Goal: Transaction & Acquisition: Book appointment/travel/reservation

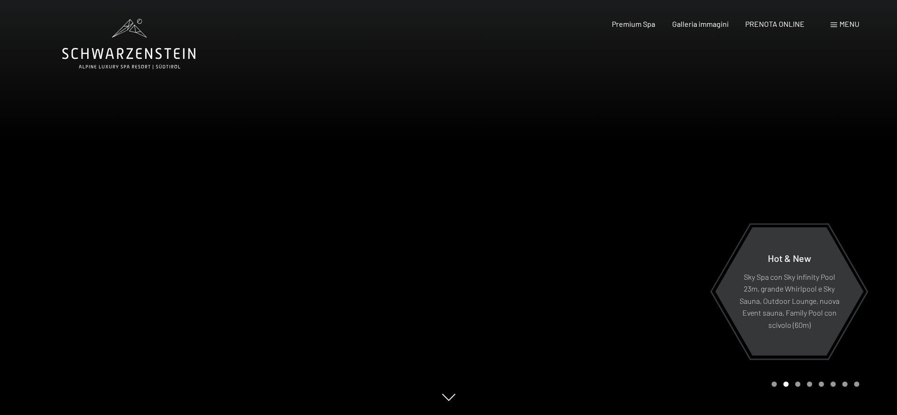
click at [848, 25] on span "Menu" at bounding box center [849, 23] width 20 height 9
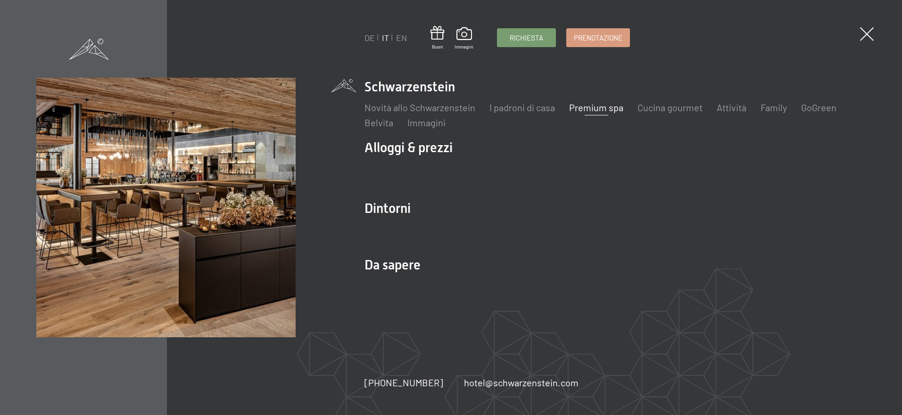
click at [594, 112] on link "Premium spa" at bounding box center [596, 107] width 54 height 11
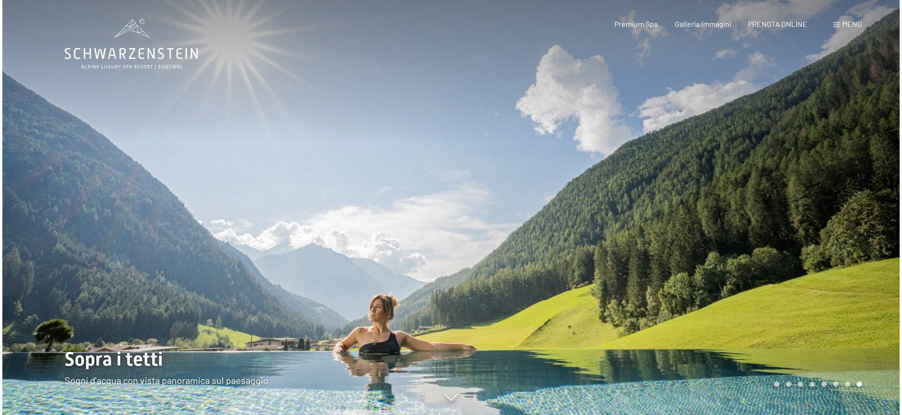
scroll to position [2, 0]
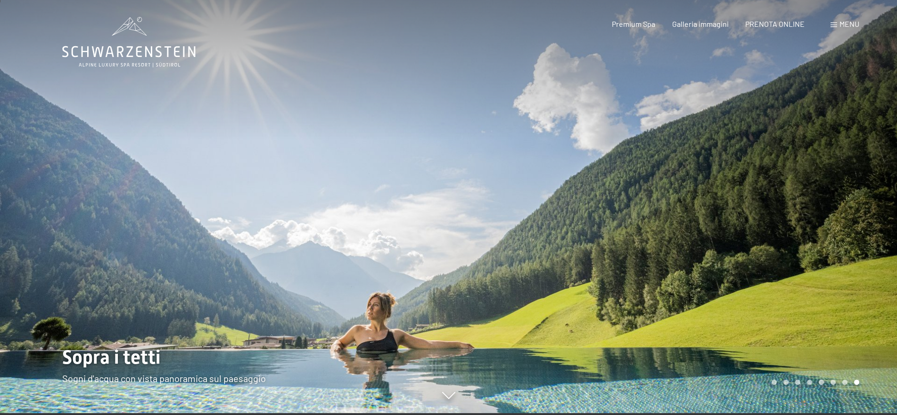
click at [848, 26] on span "Menu" at bounding box center [849, 23] width 20 height 9
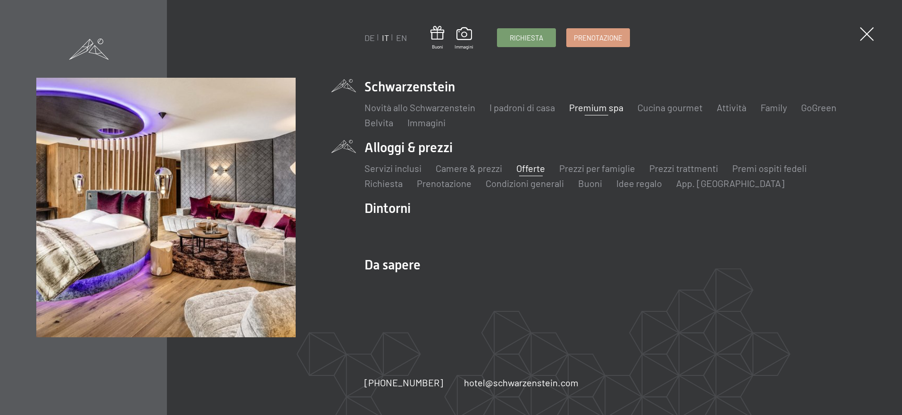
click at [524, 169] on link "Offerte" at bounding box center [530, 168] width 29 height 11
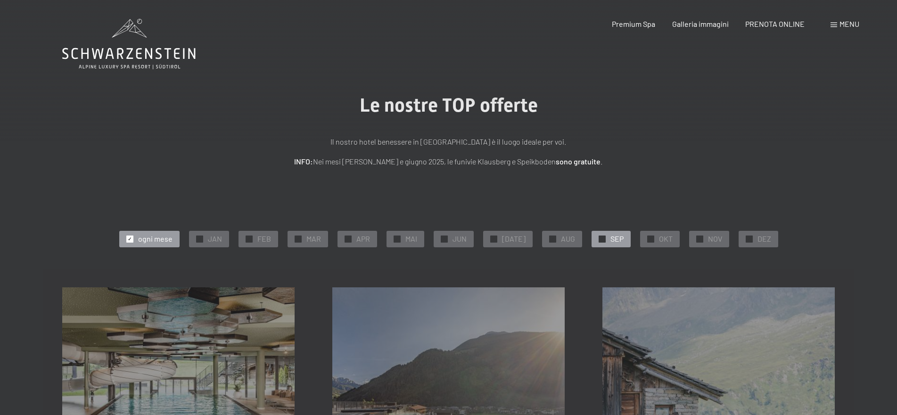
click at [600, 240] on span "✓" at bounding box center [602, 239] width 4 height 7
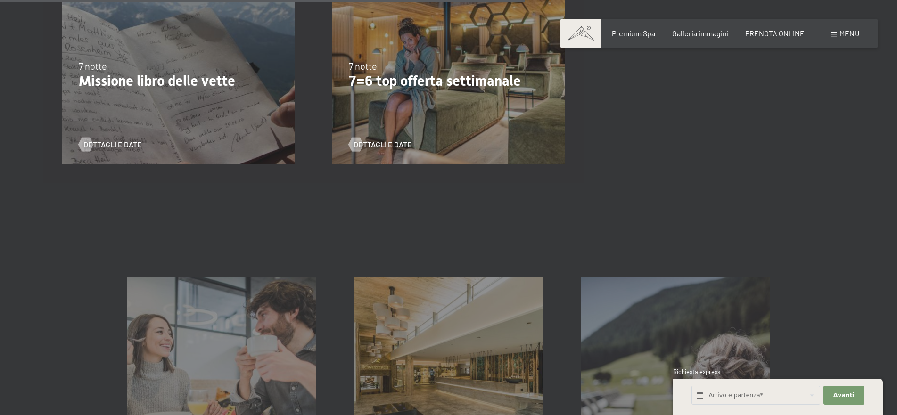
scroll to position [814, 0]
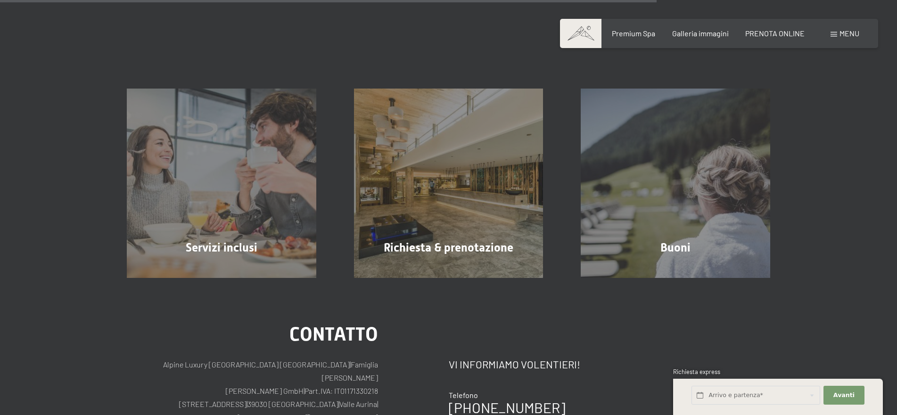
click at [851, 250] on div "Servizi inclusi mostra altro Richiesta & prenotazione mostra altro Buoni mostra…" at bounding box center [448, 159] width 897 height 237
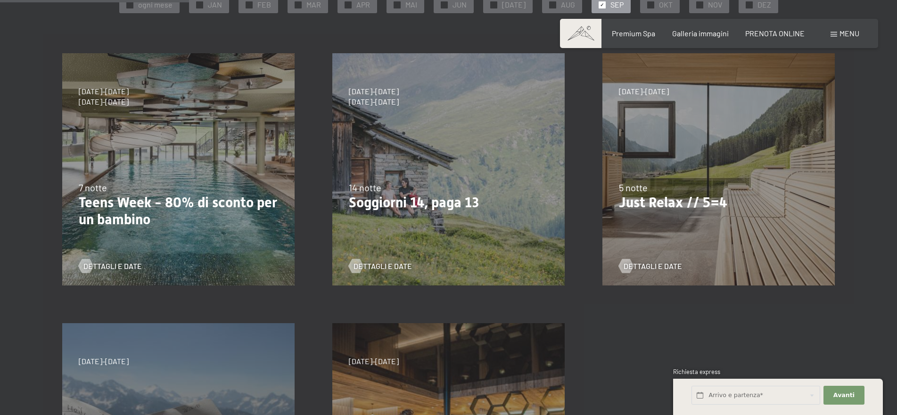
scroll to position [170, 0]
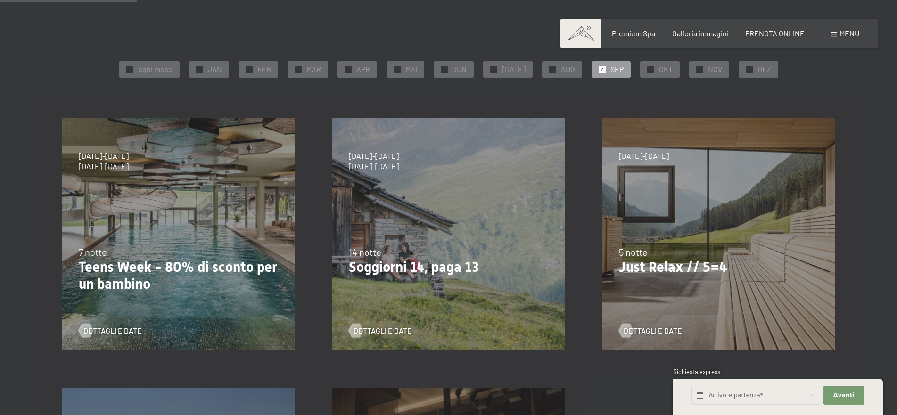
click at [664, 269] on p "Just Relax // 5=4" at bounding box center [718, 267] width 199 height 17
click at [649, 331] on span "Dettagli e Date" at bounding box center [662, 331] width 58 height 10
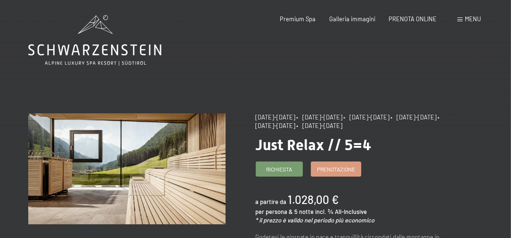
click at [467, 18] on span "Menu" at bounding box center [473, 19] width 16 height 8
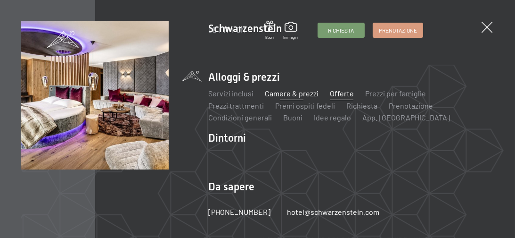
click at [287, 96] on link "Camere & prezzi" at bounding box center [292, 93] width 54 height 9
click at [342, 94] on link "Offerte" at bounding box center [342, 93] width 24 height 9
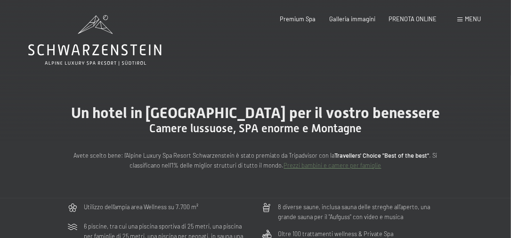
click at [460, 20] on span at bounding box center [460, 19] width 5 height 4
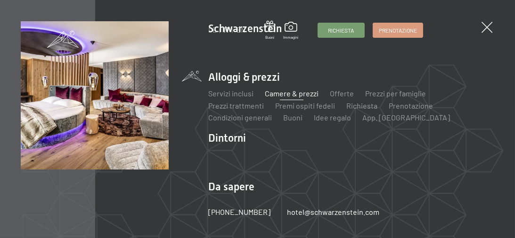
click at [279, 93] on link "Camere & prezzi" at bounding box center [292, 93] width 54 height 9
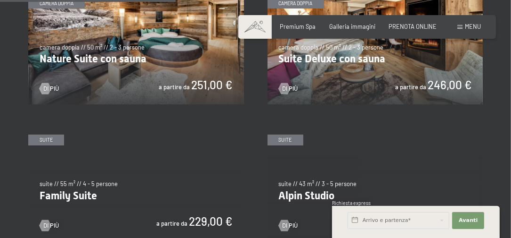
scroll to position [786, 0]
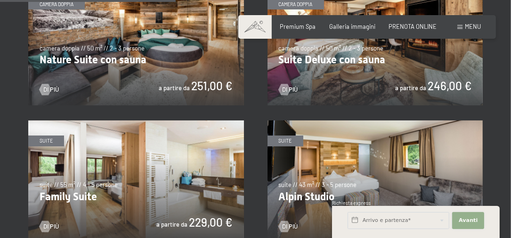
click at [459, 221] on button "Avanti Nascondere i campi dell'indirizzo" at bounding box center [468, 220] width 32 height 17
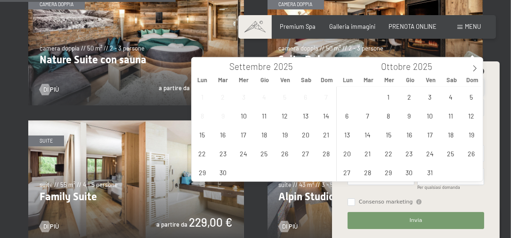
click at [408, 79] on input "text" at bounding box center [416, 87] width 137 height 17
click at [330, 115] on span "14" at bounding box center [326, 115] width 18 height 18
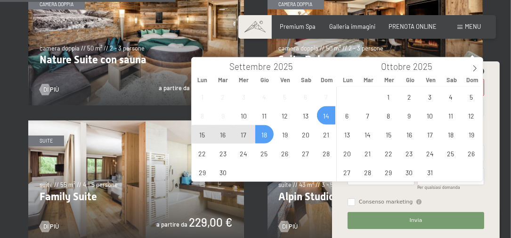
click at [262, 138] on span "18" at bounding box center [264, 134] width 18 height 18
type input "Dom. 14/09/2025 - Gio. 18/09/2025"
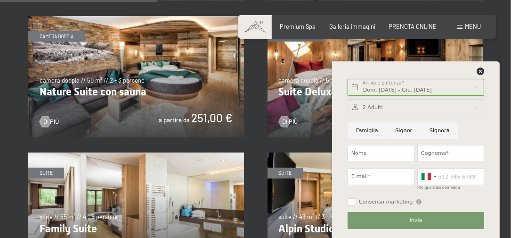
scroll to position [812, 0]
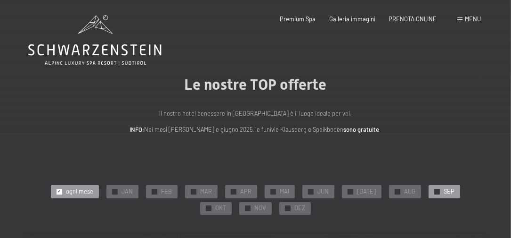
click at [436, 192] on span "✓" at bounding box center [437, 191] width 3 height 5
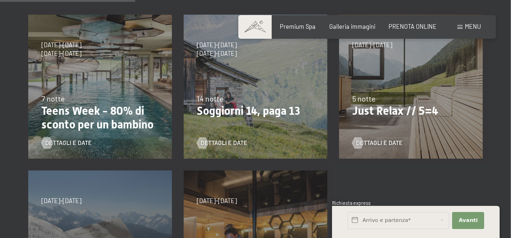
scroll to position [224, 0]
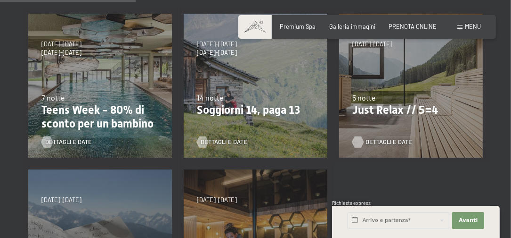
click at [381, 139] on span "Dettagli e Date" at bounding box center [389, 142] width 47 height 8
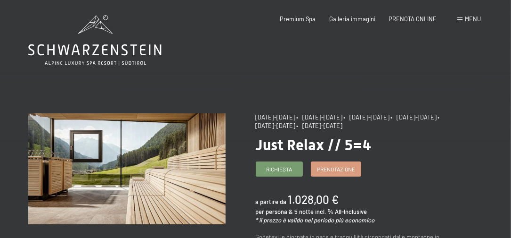
scroll to position [38, 0]
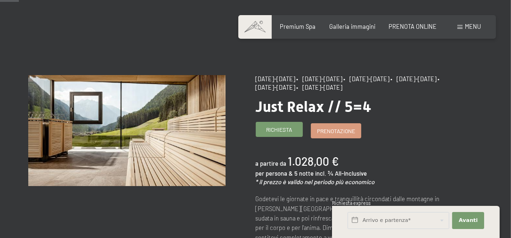
click at [287, 131] on span "Richiesta" at bounding box center [279, 129] width 26 height 8
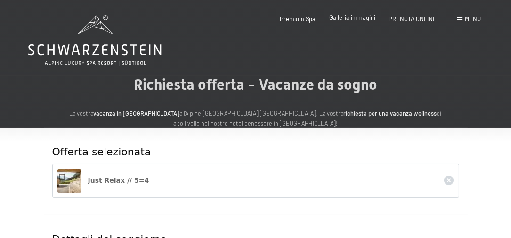
click at [348, 16] on span "Galleria immagini" at bounding box center [352, 18] width 46 height 8
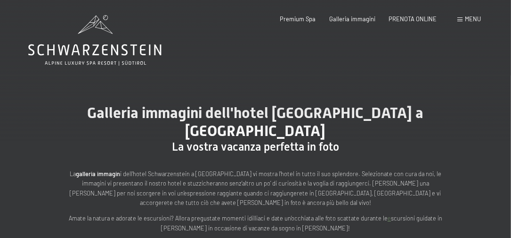
click at [469, 21] on span "Menu" at bounding box center [473, 19] width 16 height 8
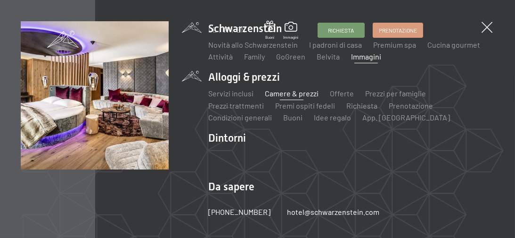
click at [308, 92] on link "Camere & prezzi" at bounding box center [292, 93] width 54 height 9
click at [353, 93] on ul "Servizi inclusi Camere & prezzi Lista Offerte Lista Prezzi per famiglie Prezzi …" at bounding box center [351, 105] width 286 height 35
click at [346, 94] on link "Offerte" at bounding box center [342, 93] width 24 height 9
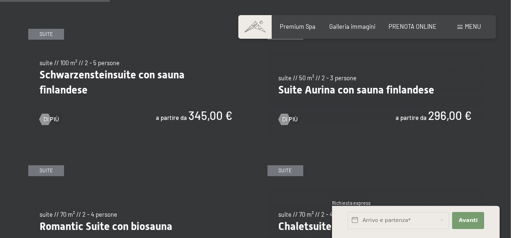
scroll to position [373, 0]
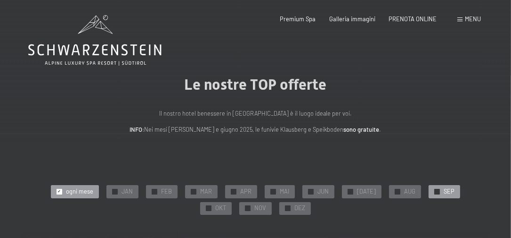
click at [435, 193] on div at bounding box center [438, 192] width 6 height 6
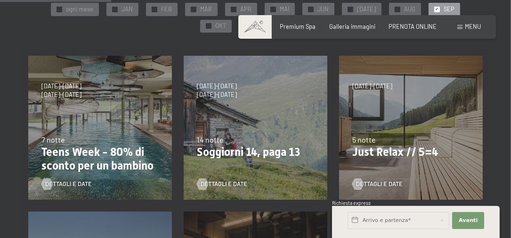
scroll to position [193, 0]
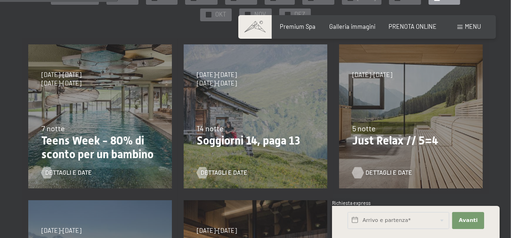
click at [381, 169] on span "Dettagli e Date" at bounding box center [389, 172] width 47 height 8
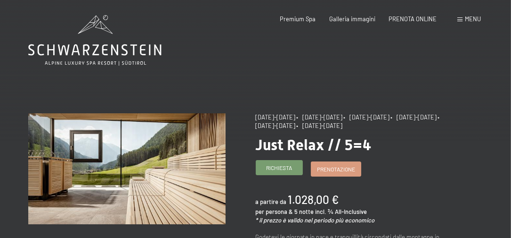
click at [281, 170] on span "Richiesta" at bounding box center [279, 168] width 26 height 8
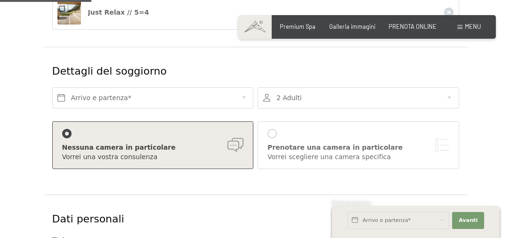
scroll to position [134, 0]
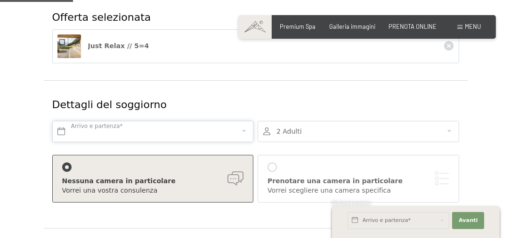
click at [169, 142] on input "text" at bounding box center [153, 131] width 202 height 21
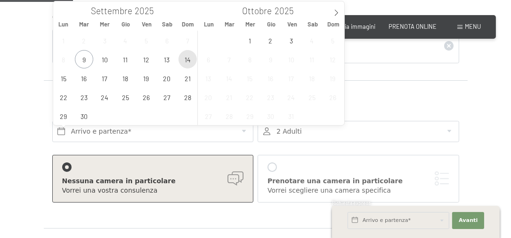
click at [185, 58] on span "14" at bounding box center [188, 59] width 18 height 18
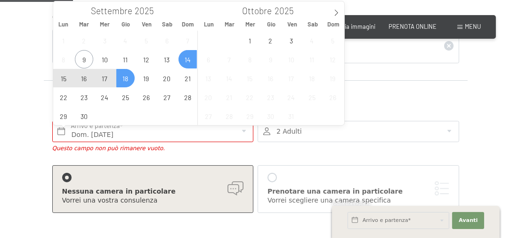
click at [132, 80] on span "18" at bounding box center [125, 78] width 18 height 18
type input "Dom. 14/09/2025 - Gio. 18/09/2025"
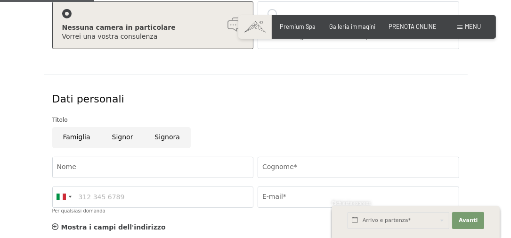
scroll to position [361, 0]
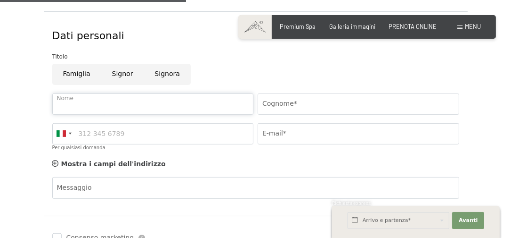
click at [244, 115] on input "Nome" at bounding box center [153, 103] width 202 height 21
type input "Flavio"
type input "Belotti"
type input "flabelo65@gmail.com"
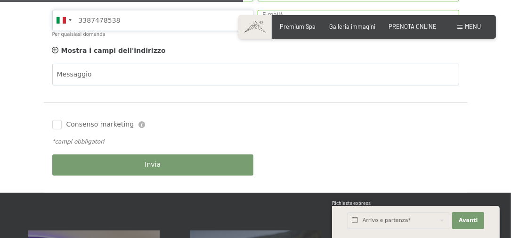
scroll to position [472, 0]
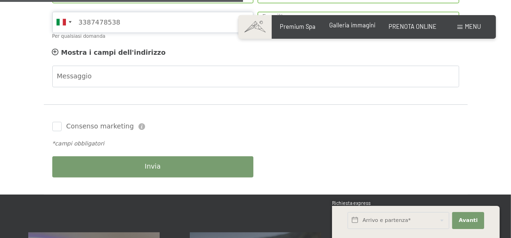
type input "3387478538"
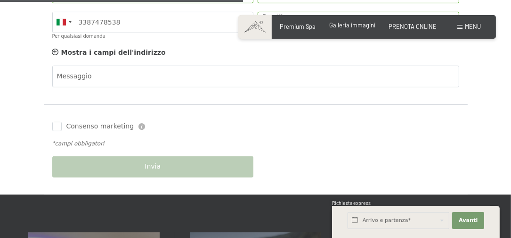
click at [349, 25] on span "Galleria immagini" at bounding box center [352, 25] width 46 height 8
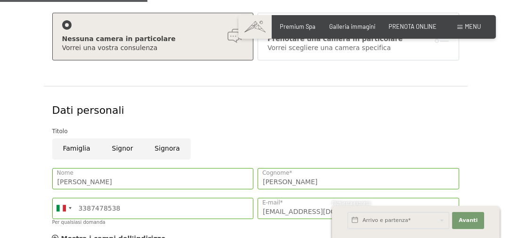
scroll to position [462, 0]
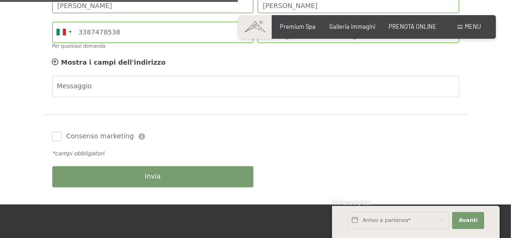
click at [58, 141] on input "Consenso marketing" at bounding box center [56, 135] width 9 height 9
checkbox input "true"
click at [156, 181] on span "Invia" at bounding box center [153, 176] width 16 height 9
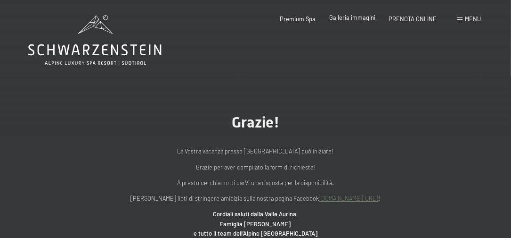
click at [352, 20] on span "Galleria immagini" at bounding box center [352, 18] width 46 height 8
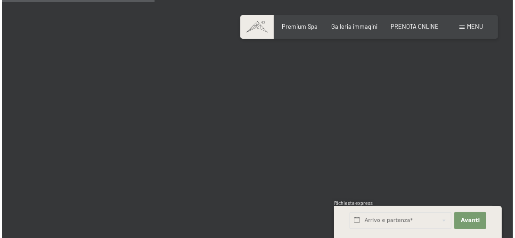
scroll to position [2042, 0]
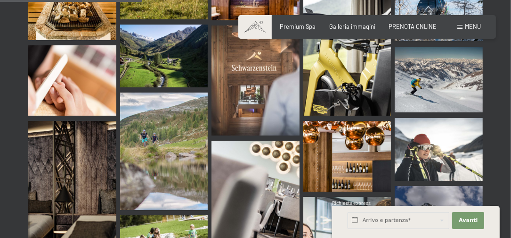
click at [468, 29] on span "Menu" at bounding box center [473, 27] width 16 height 8
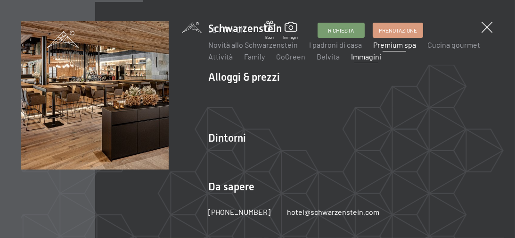
click at [390, 48] on link "Premium spa" at bounding box center [394, 44] width 43 height 9
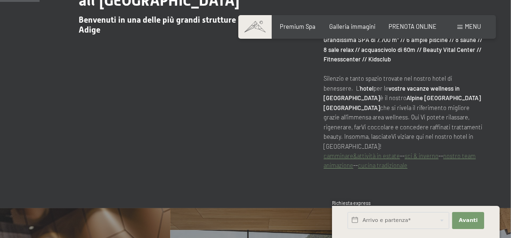
scroll to position [576, 0]
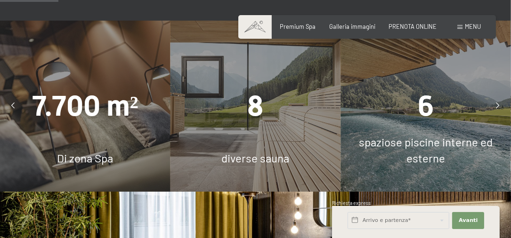
click at [233, 114] on div "8 diverse sauna" at bounding box center [256, 106] width 171 height 171
click at [254, 89] on span "8" at bounding box center [255, 105] width 16 height 33
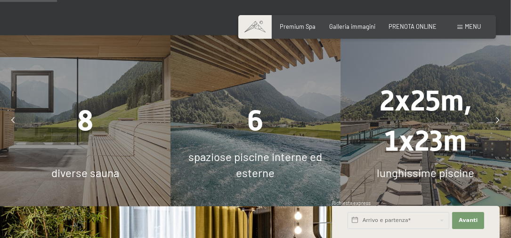
scroll to position [562, 0]
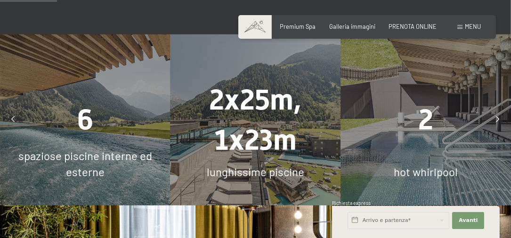
click at [283, 164] on div "lunghissime piscine" at bounding box center [256, 172] width 171 height 16
click at [271, 117] on span "2x25m, 1x23m" at bounding box center [255, 119] width 92 height 73
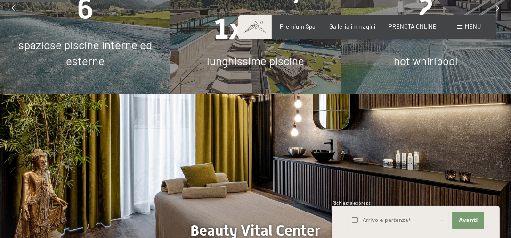
scroll to position [783, 0]
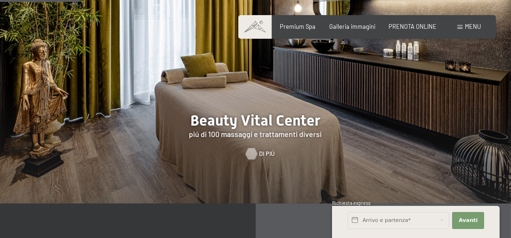
click at [255, 148] on div at bounding box center [251, 153] width 7 height 11
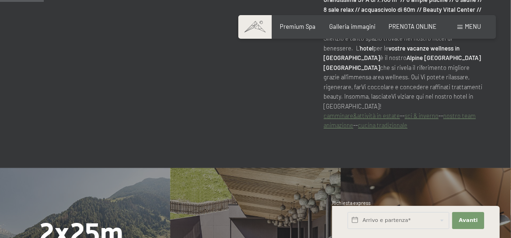
scroll to position [607, 0]
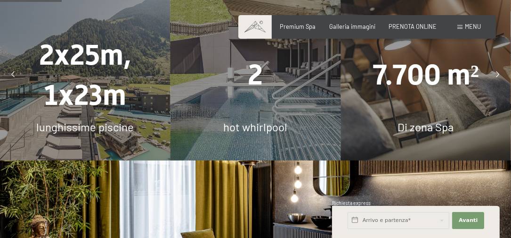
click at [215, 79] on div "2 hot whirlpool" at bounding box center [256, 75] width 171 height 171
click at [102, 120] on span "lunghissime piscine" at bounding box center [85, 127] width 98 height 14
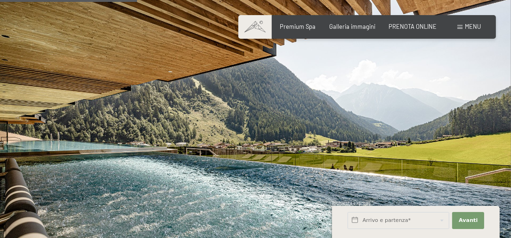
scroll to position [1349, 0]
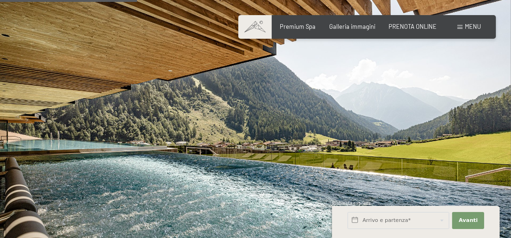
click at [145, 177] on img at bounding box center [255, 138] width 511 height 287
click at [186, 150] on img at bounding box center [255, 138] width 511 height 287
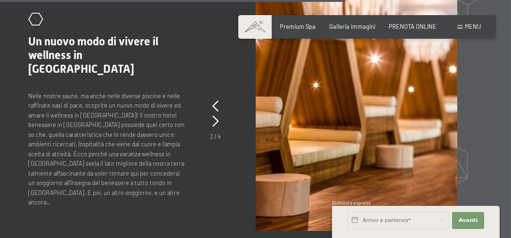
scroll to position [2898, 0]
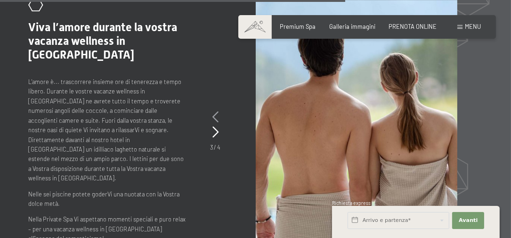
click at [215, 111] on icon at bounding box center [216, 116] width 6 height 11
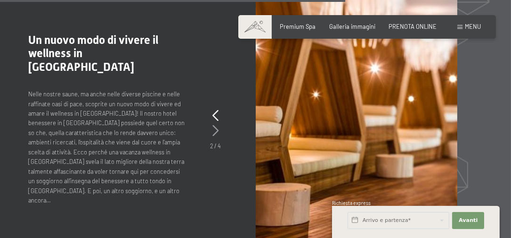
click at [217, 125] on icon at bounding box center [216, 130] width 6 height 11
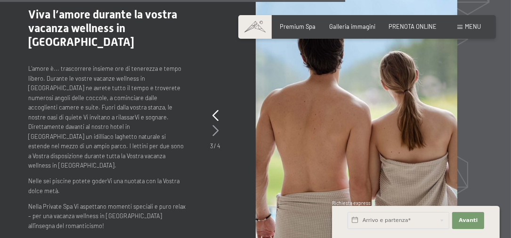
click at [218, 125] on icon at bounding box center [216, 130] width 6 height 11
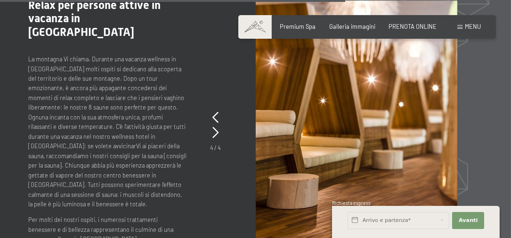
scroll to position [2985, 0]
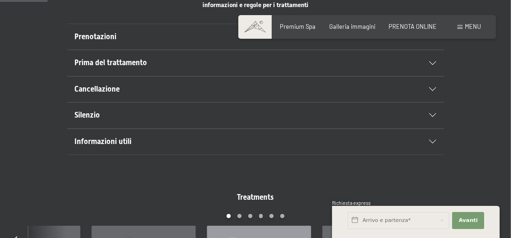
scroll to position [554, 0]
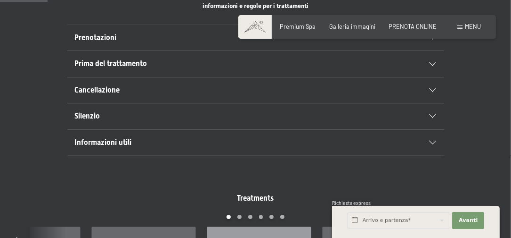
click at [434, 62] on icon at bounding box center [433, 64] width 7 height 4
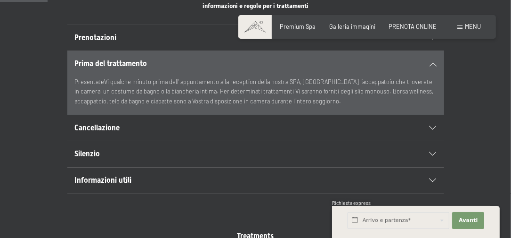
click at [434, 62] on icon at bounding box center [433, 64] width 7 height 4
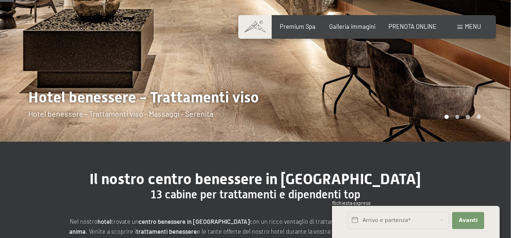
scroll to position [0, 0]
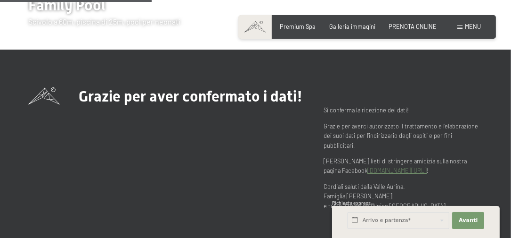
scroll to position [366, 0]
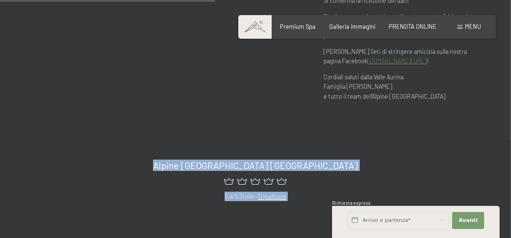
drag, startPoint x: 167, startPoint y: 164, endPoint x: 173, endPoint y: 161, distance: 7.4
copy footer "Alpine Luxury Spa Resort Schwarzenstein 5 di 5 Stelle - Tripadivsor Alloggi & p…"
